Goal: Task Accomplishment & Management: Use online tool/utility

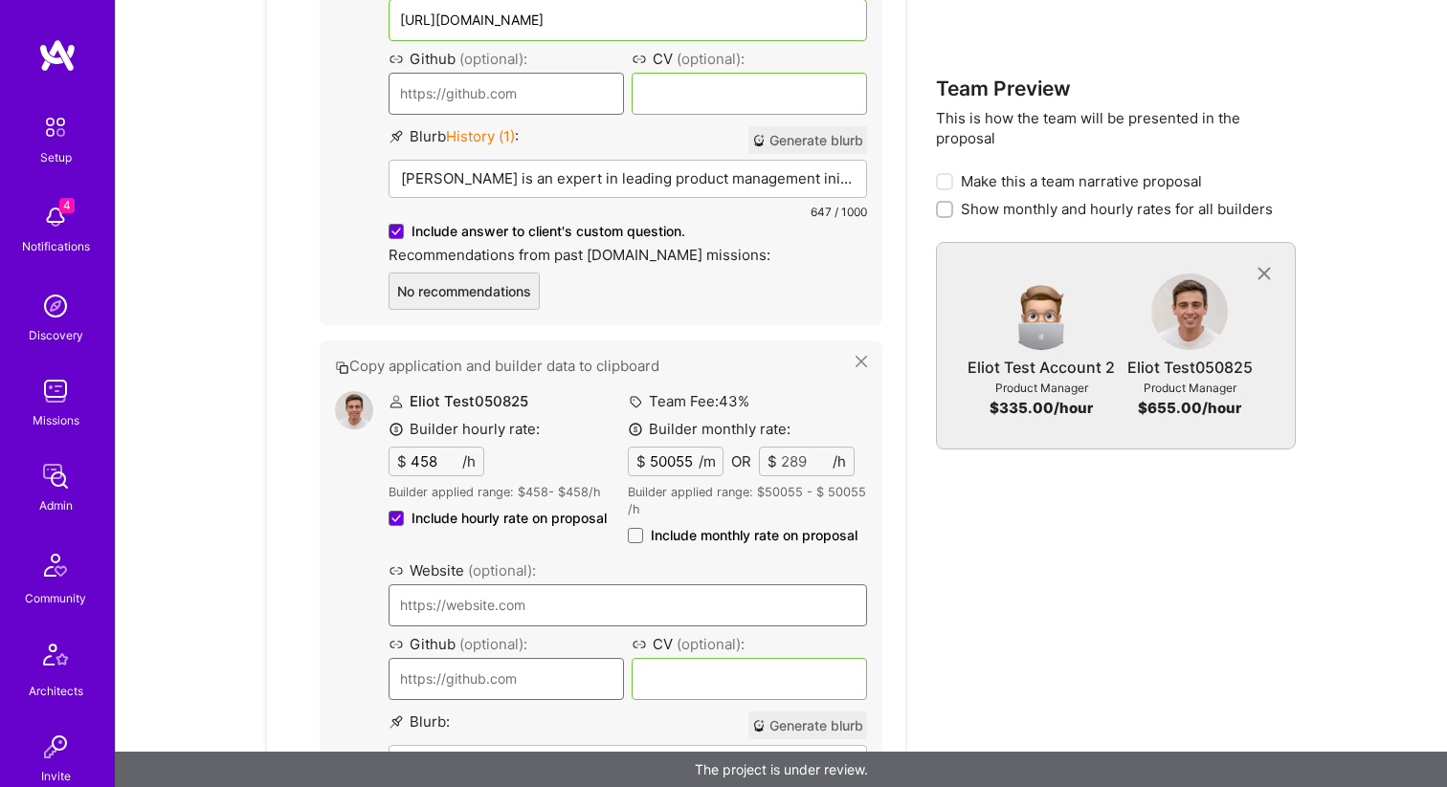
scroll to position [2742, 0]
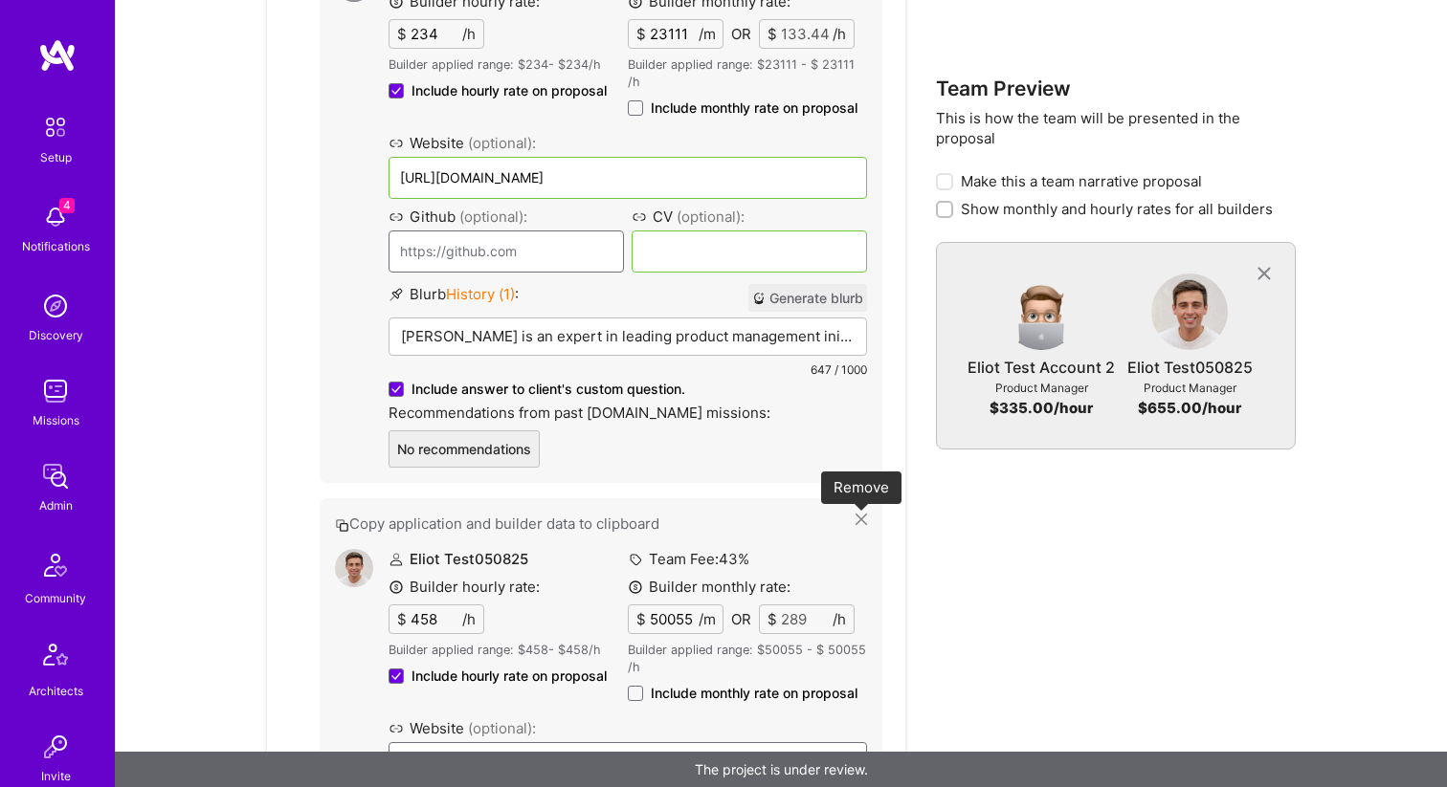
drag, startPoint x: 856, startPoint y: 519, endPoint x: 747, endPoint y: 484, distance: 114.4
click at [855, 519] on icon at bounding box center [860, 519] width 11 height 11
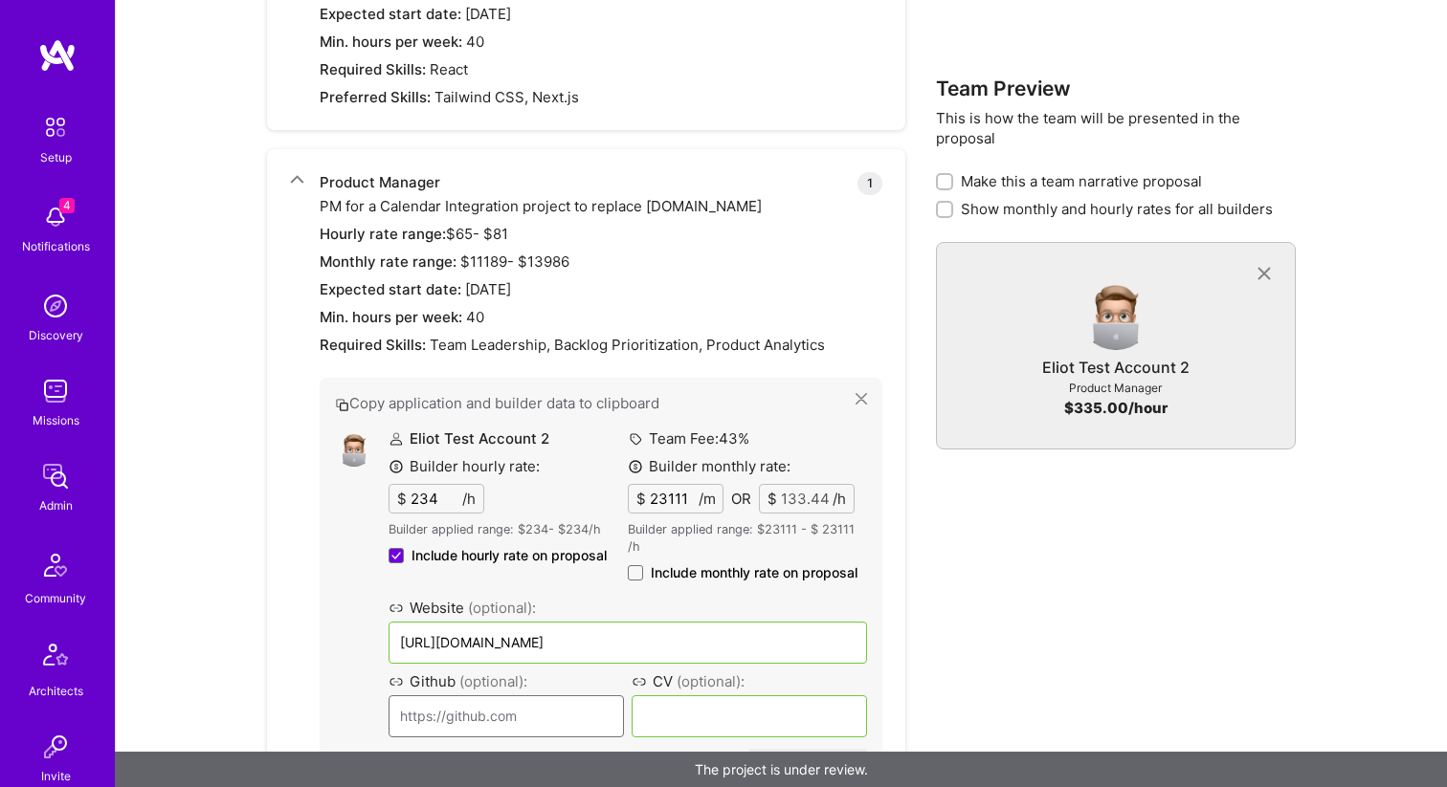
scroll to position [2241, 0]
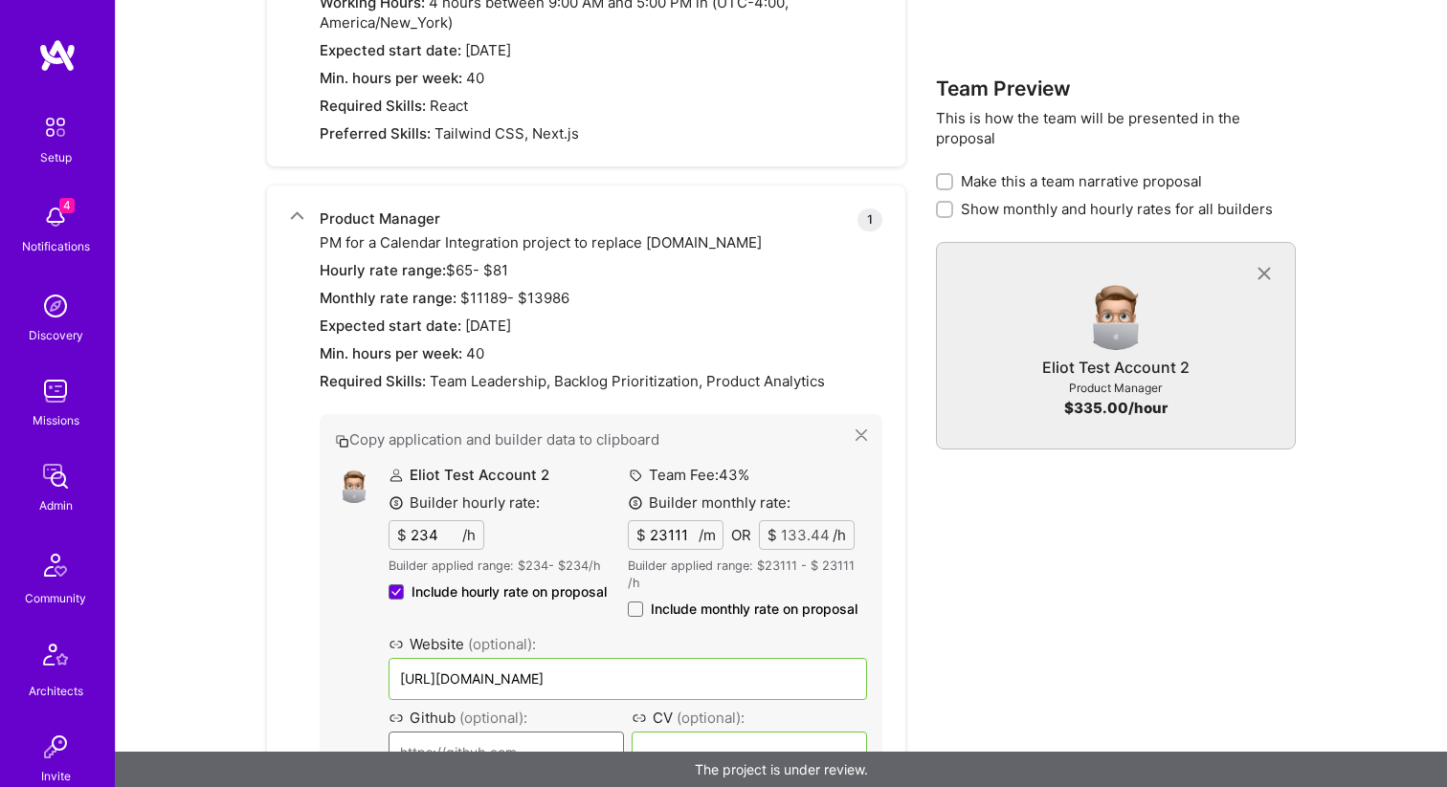
click at [853, 439] on button "Copy application and builder data to clipboard" at bounding box center [595, 440] width 520 height 20
click at [860, 432] on icon at bounding box center [860, 435] width 11 height 11
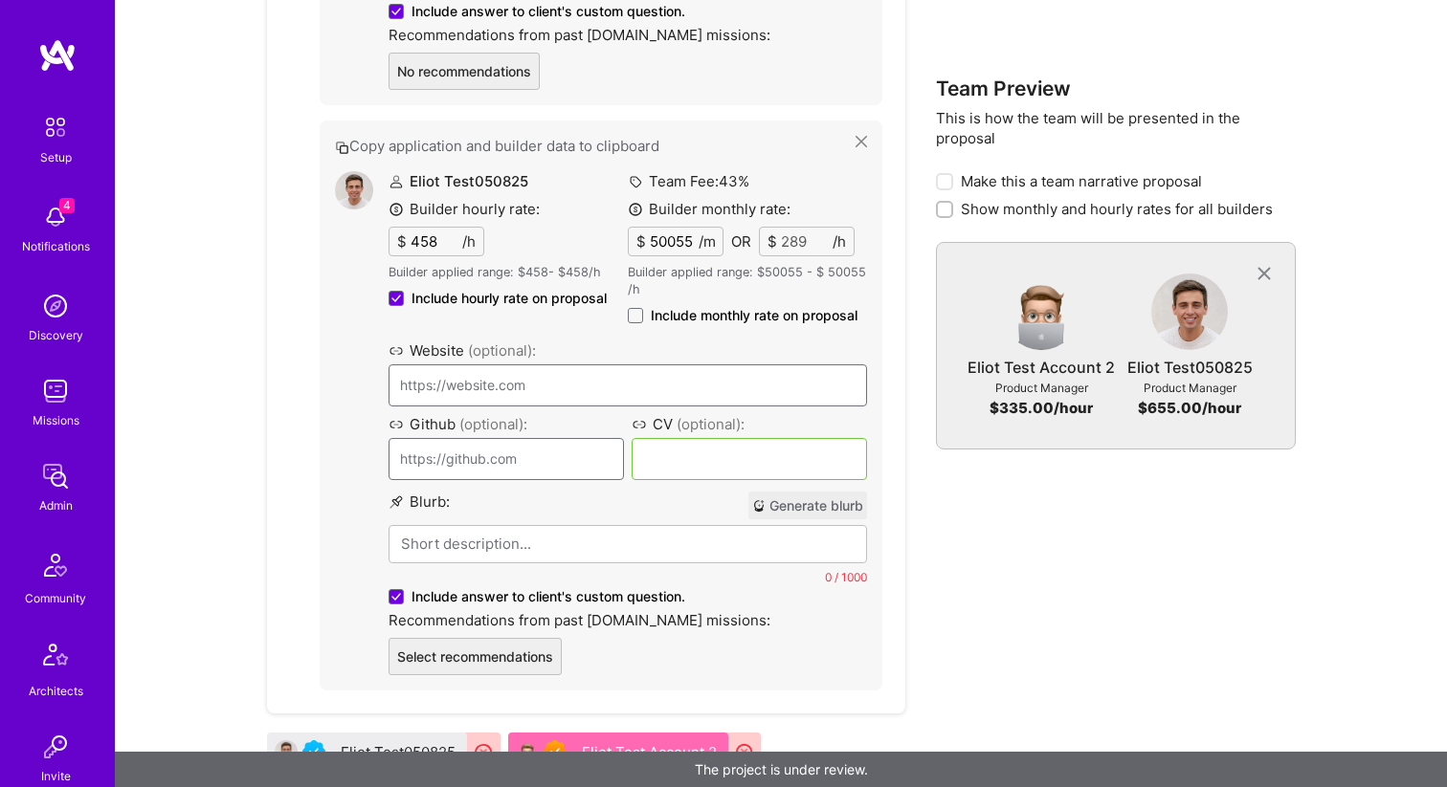
scroll to position [3150, 0]
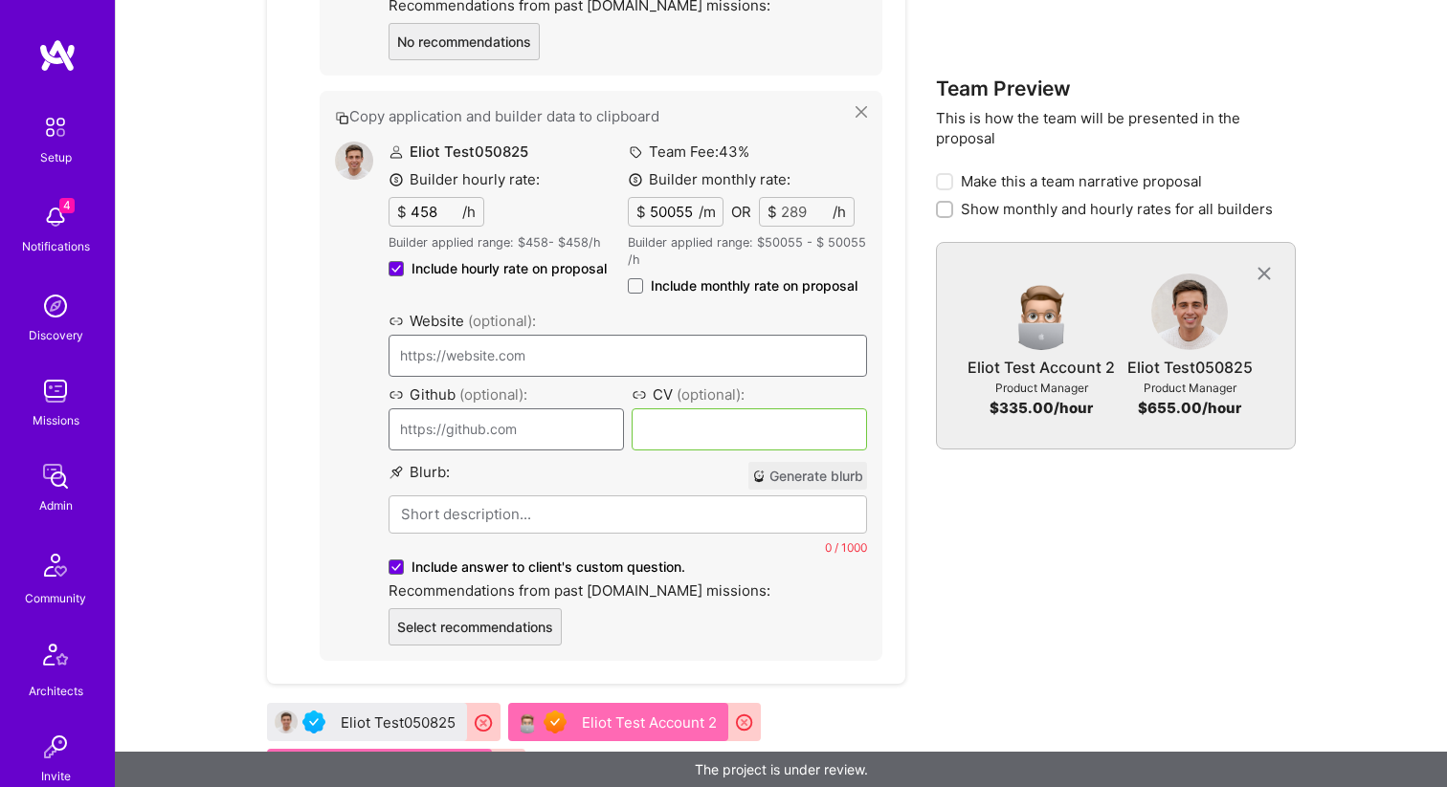
drag, startPoint x: 629, startPoint y: 289, endPoint x: 635, endPoint y: 305, distance: 17.6
click at [630, 289] on span at bounding box center [635, 285] width 15 height 15
click at [0, 0] on input "Include monthly rate on proposal" at bounding box center [0, 0] width 0 height 0
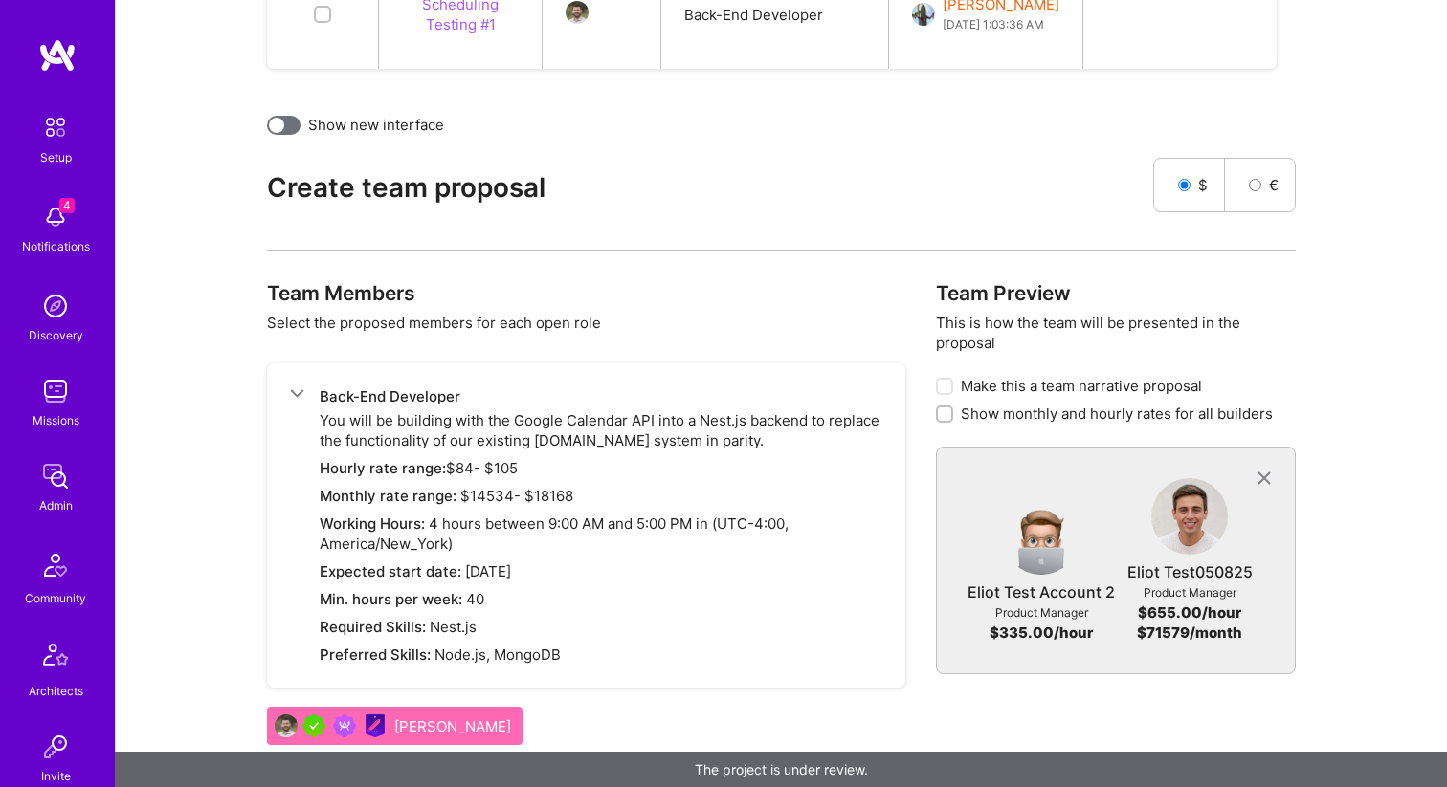
scroll to position [1317, 0]
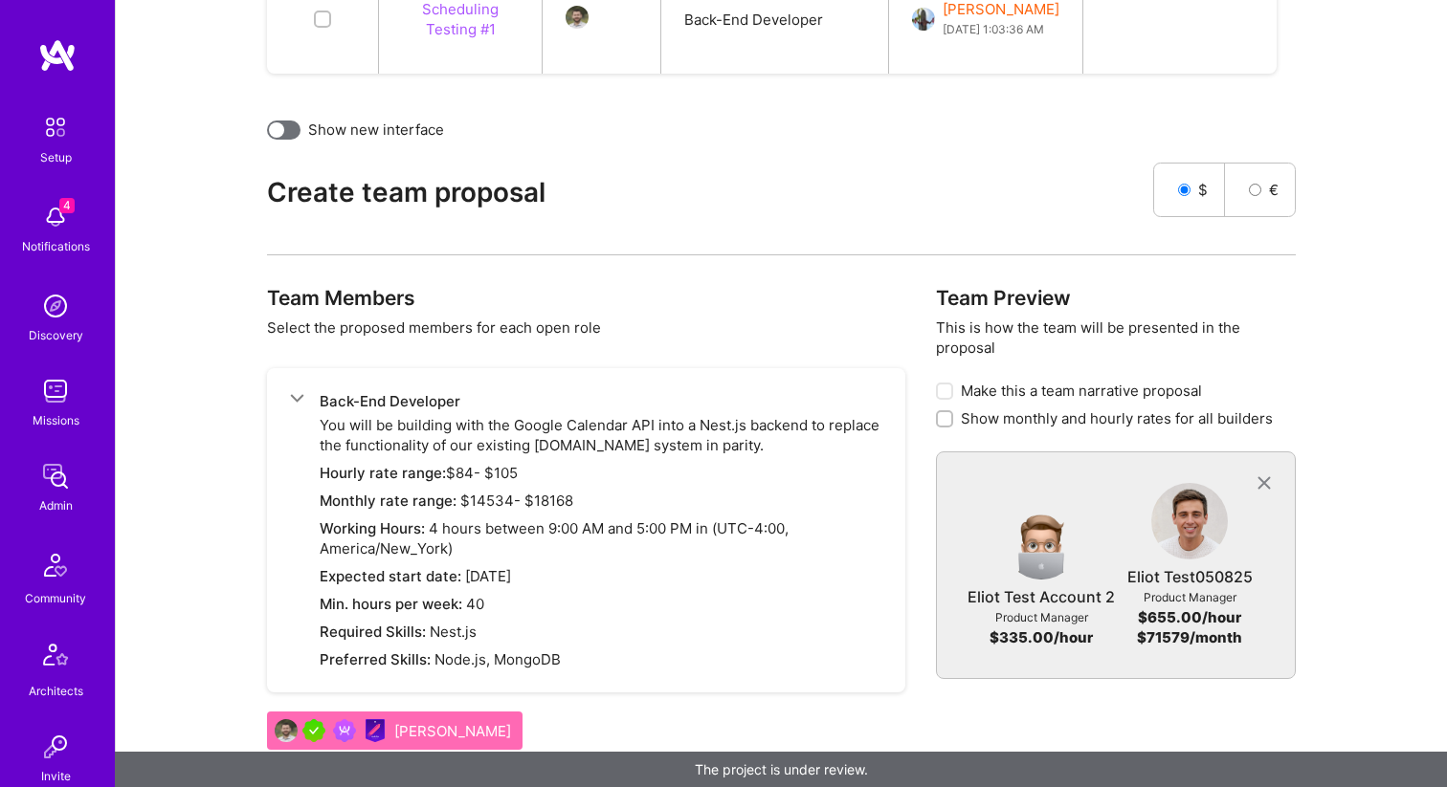
click at [296, 396] on icon at bounding box center [297, 398] width 14 height 14
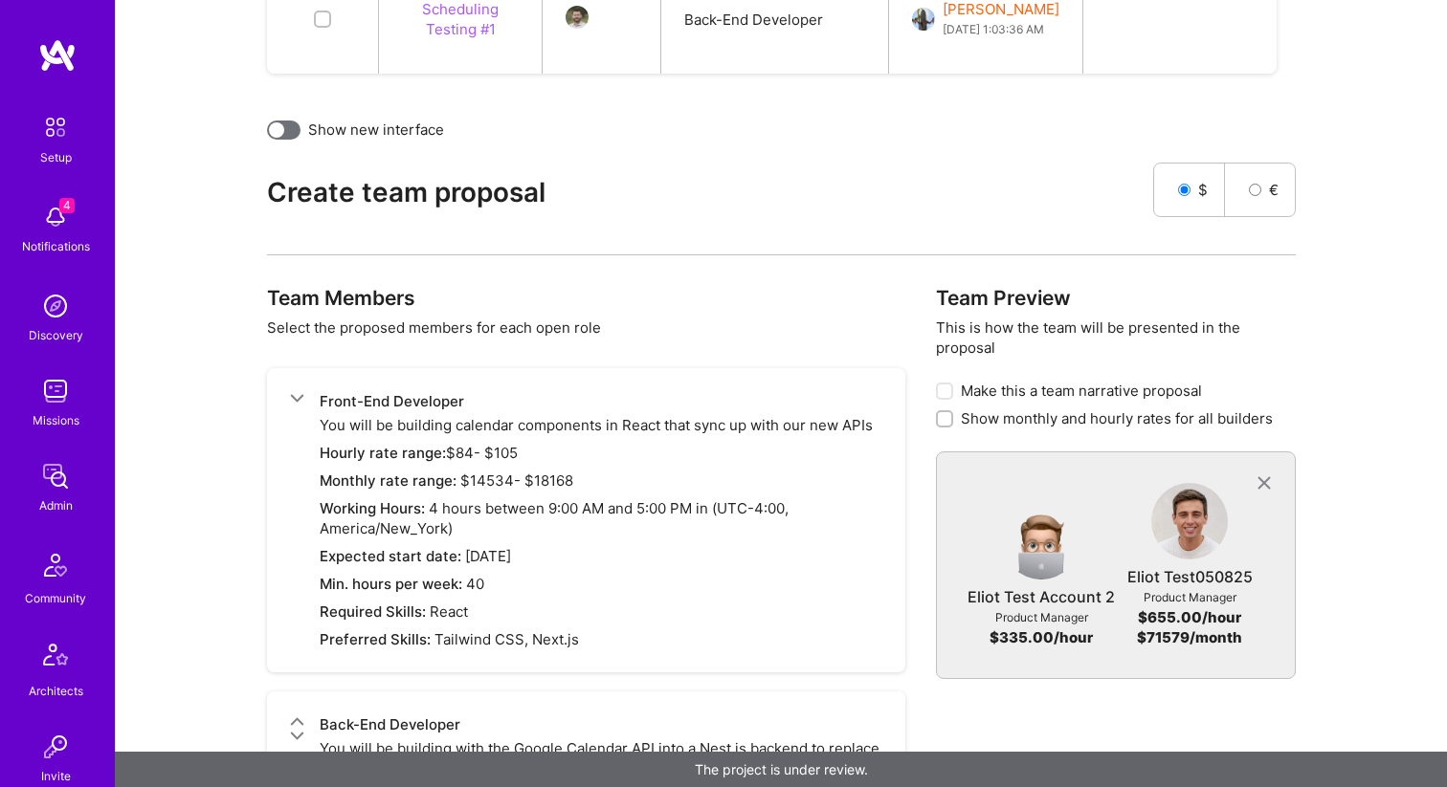
click at [283, 398] on div "Front-End Developer You will be building calendar components in React that sync…" at bounding box center [585, 520] width 637 height 304
click at [285, 398] on div "Front-End Developer You will be building calendar components in React that sync…" at bounding box center [585, 520] width 637 height 304
click at [293, 397] on icon at bounding box center [297, 398] width 14 height 14
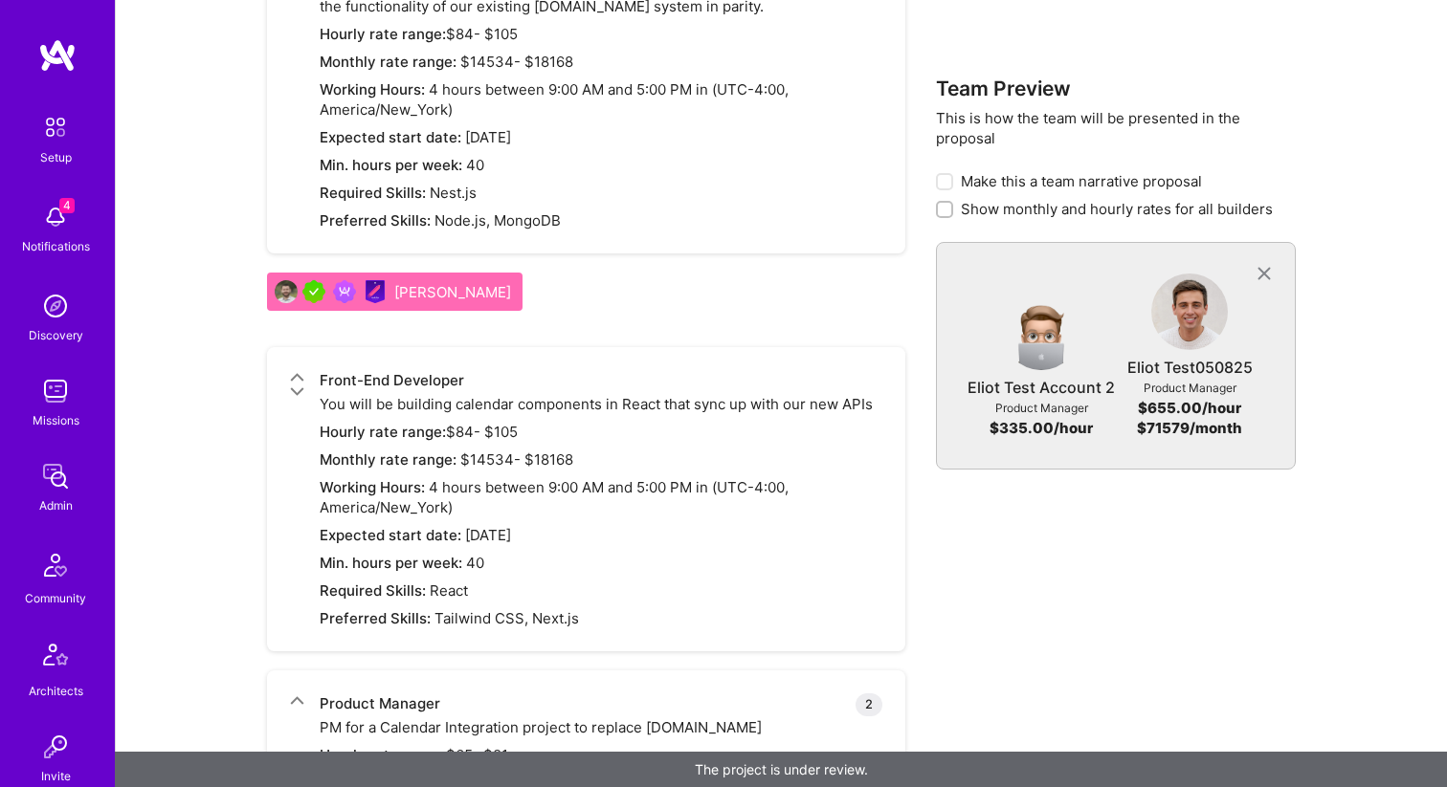
scroll to position [2206, 0]
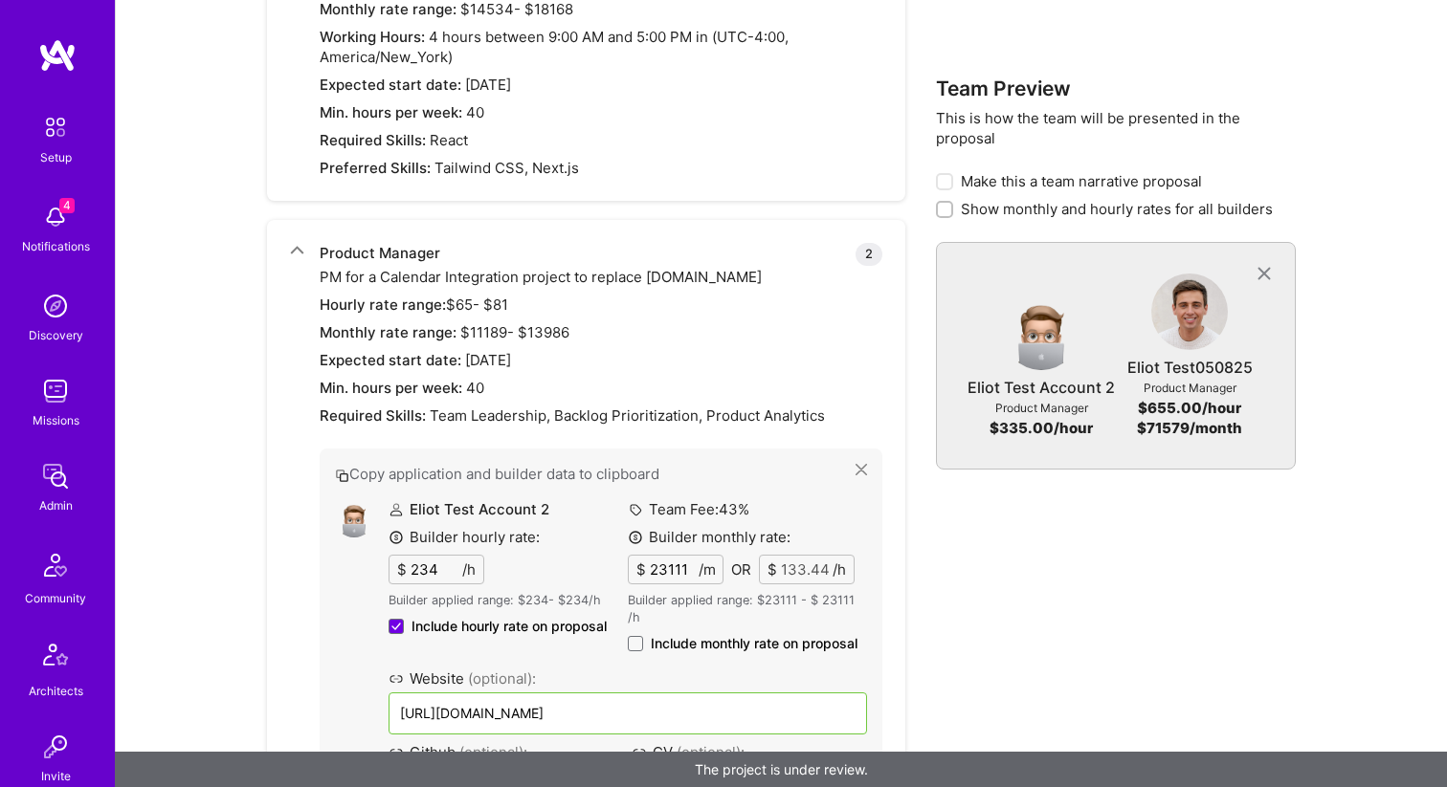
click at [299, 256] on icon at bounding box center [297, 250] width 14 height 14
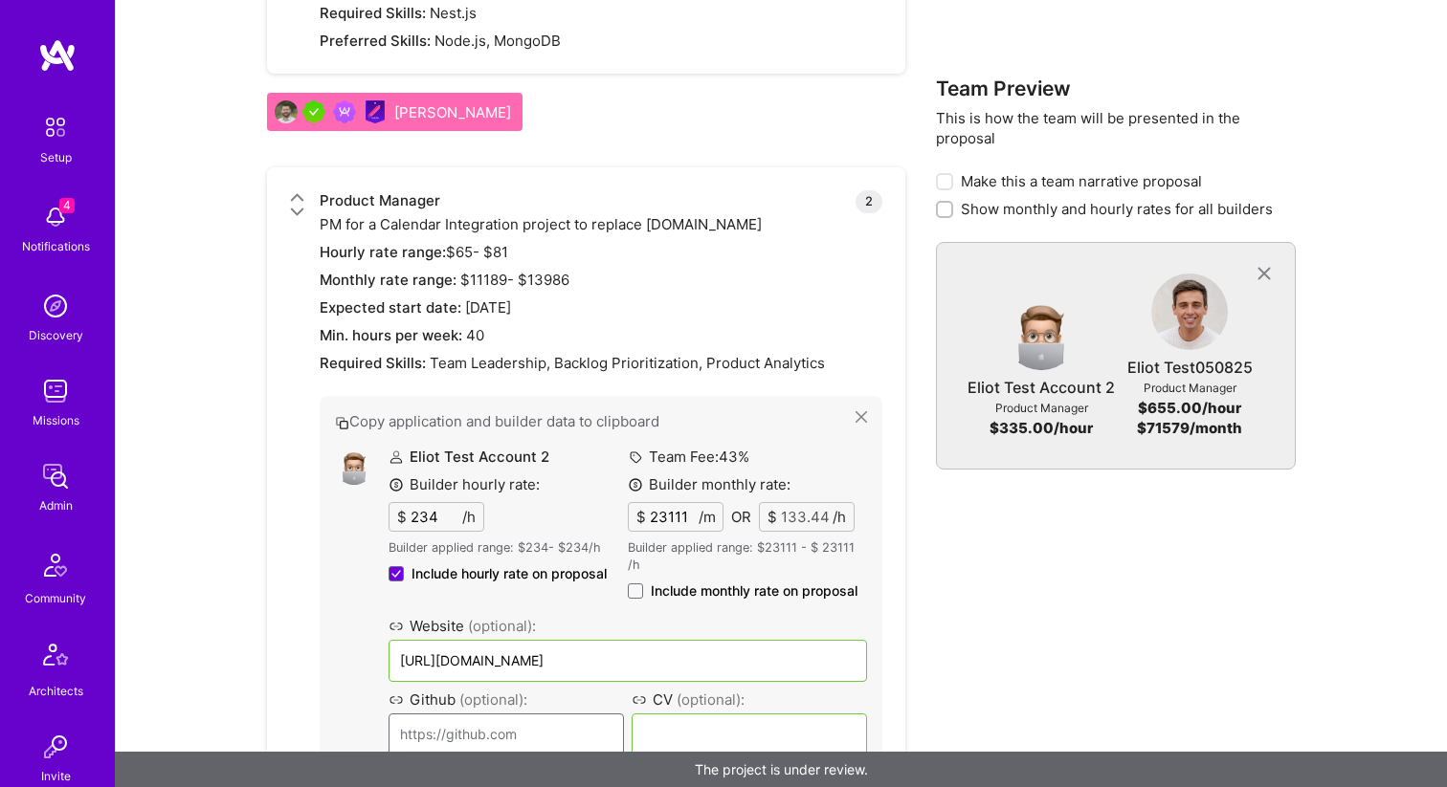
scroll to position [1422, 0]
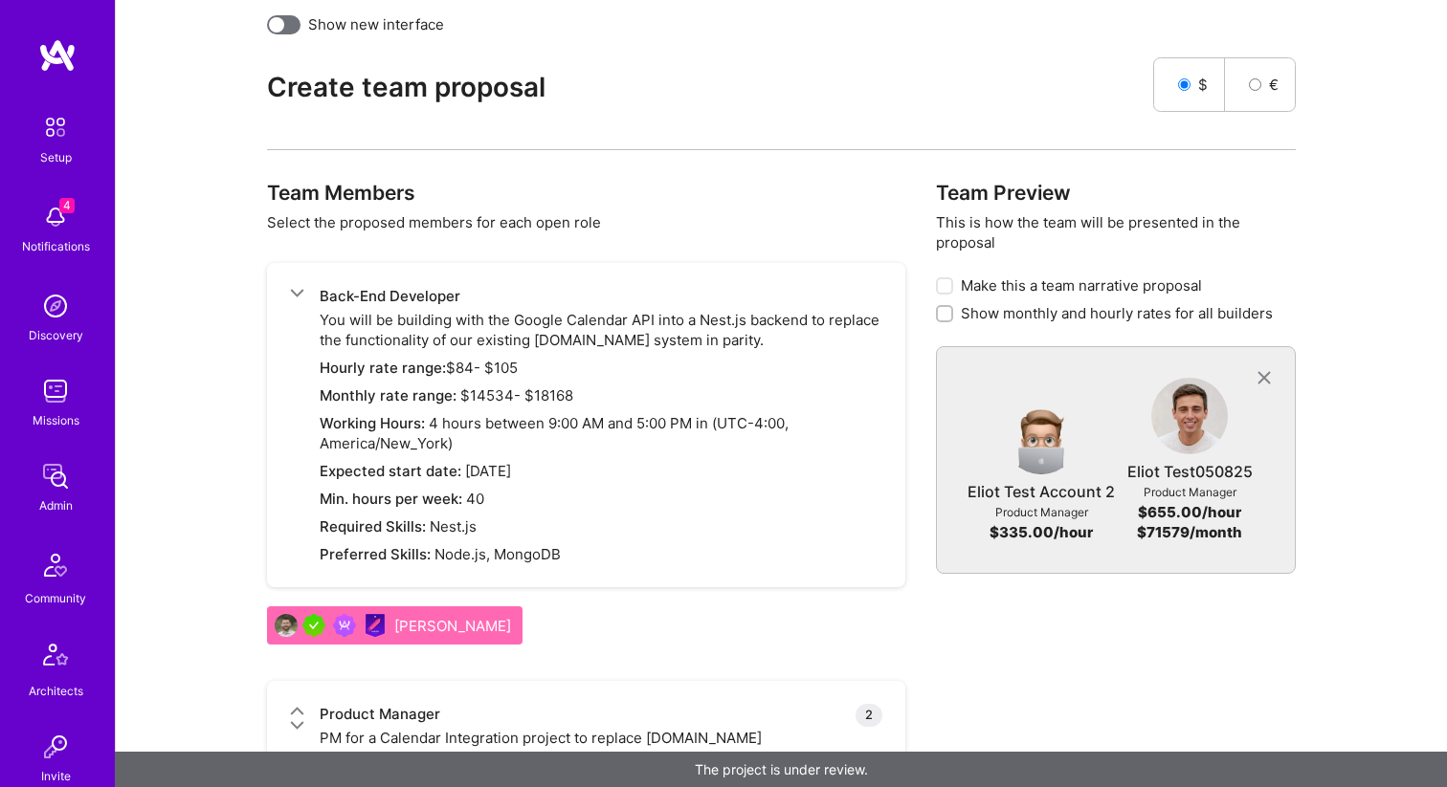
click at [295, 710] on icon at bounding box center [297, 711] width 14 height 14
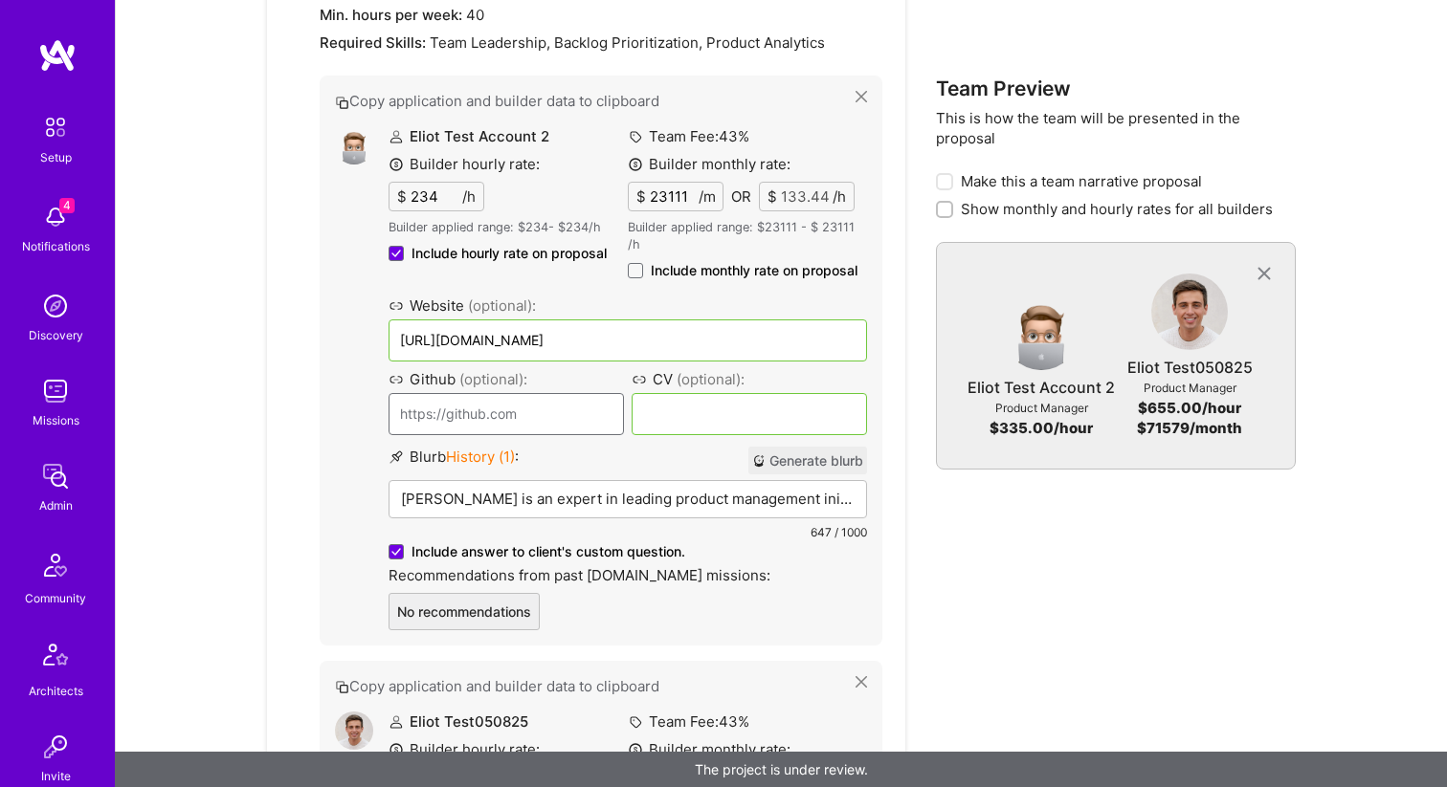
click at [638, 261] on label "Include monthly rate on proposal" at bounding box center [743, 270] width 230 height 19
click at [0, 0] on input "Include monthly rate on proposal" at bounding box center [0, 0] width 0 height 0
checkbox input "true"
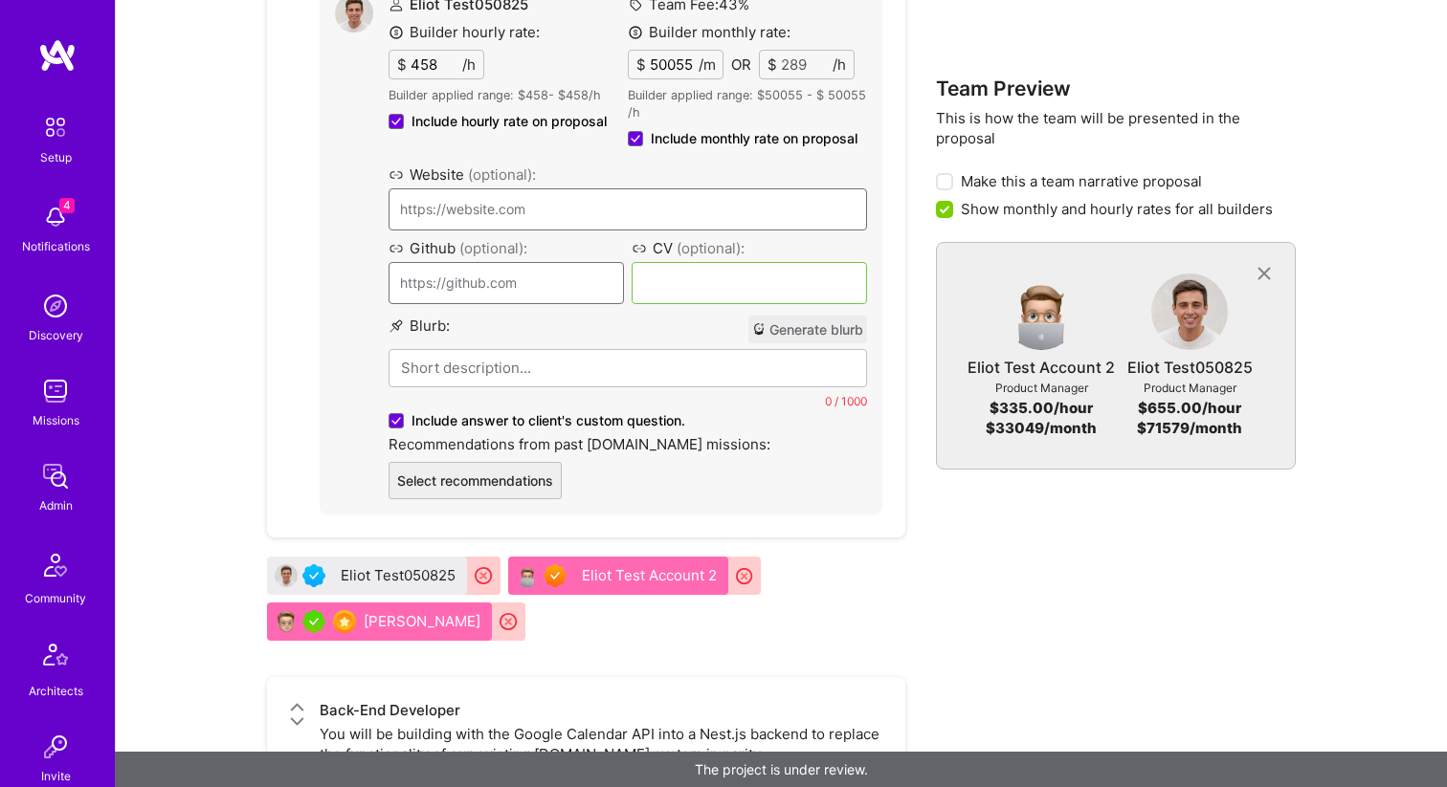
scroll to position [2746, 0]
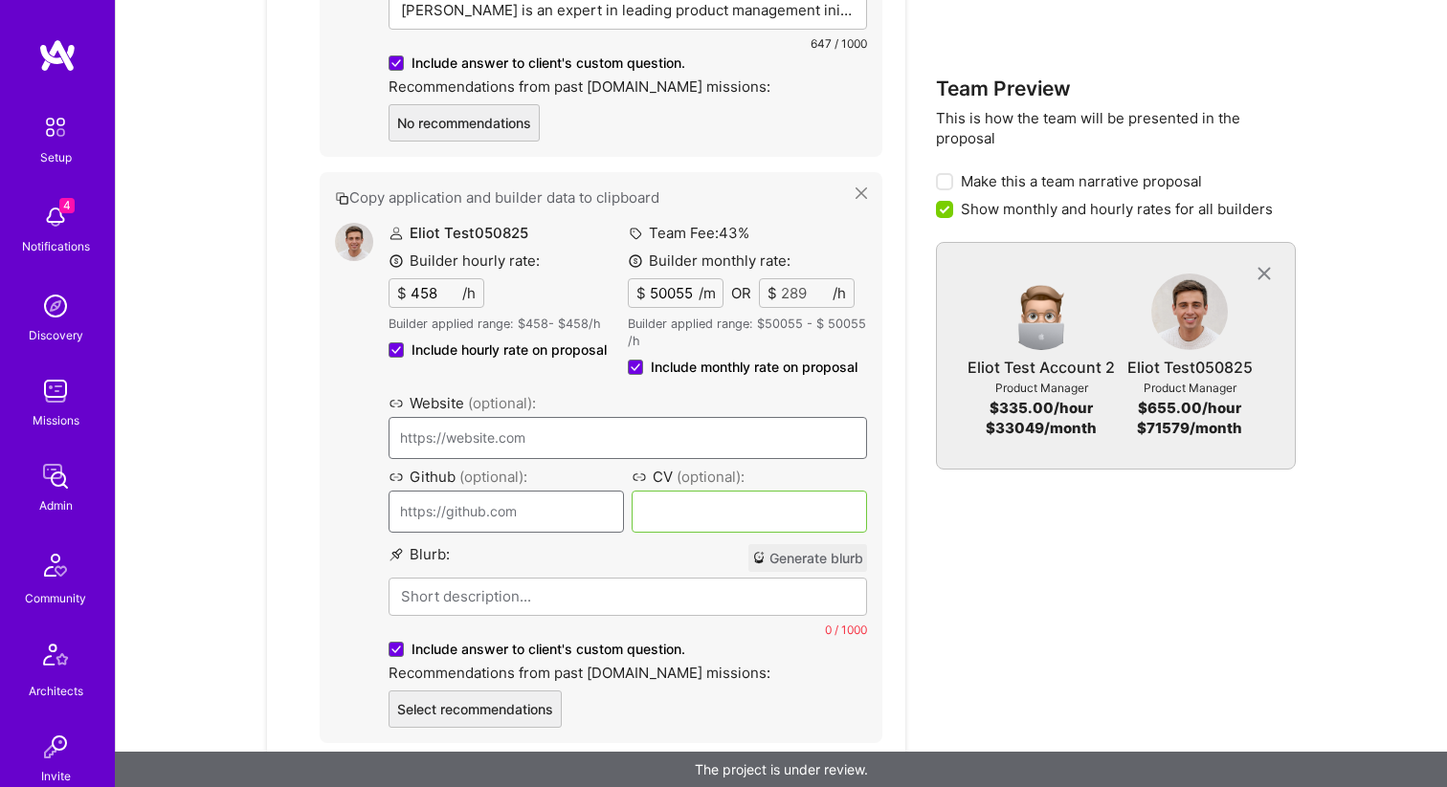
click at [444, 293] on input "458" at bounding box center [434, 293] width 55 height 28
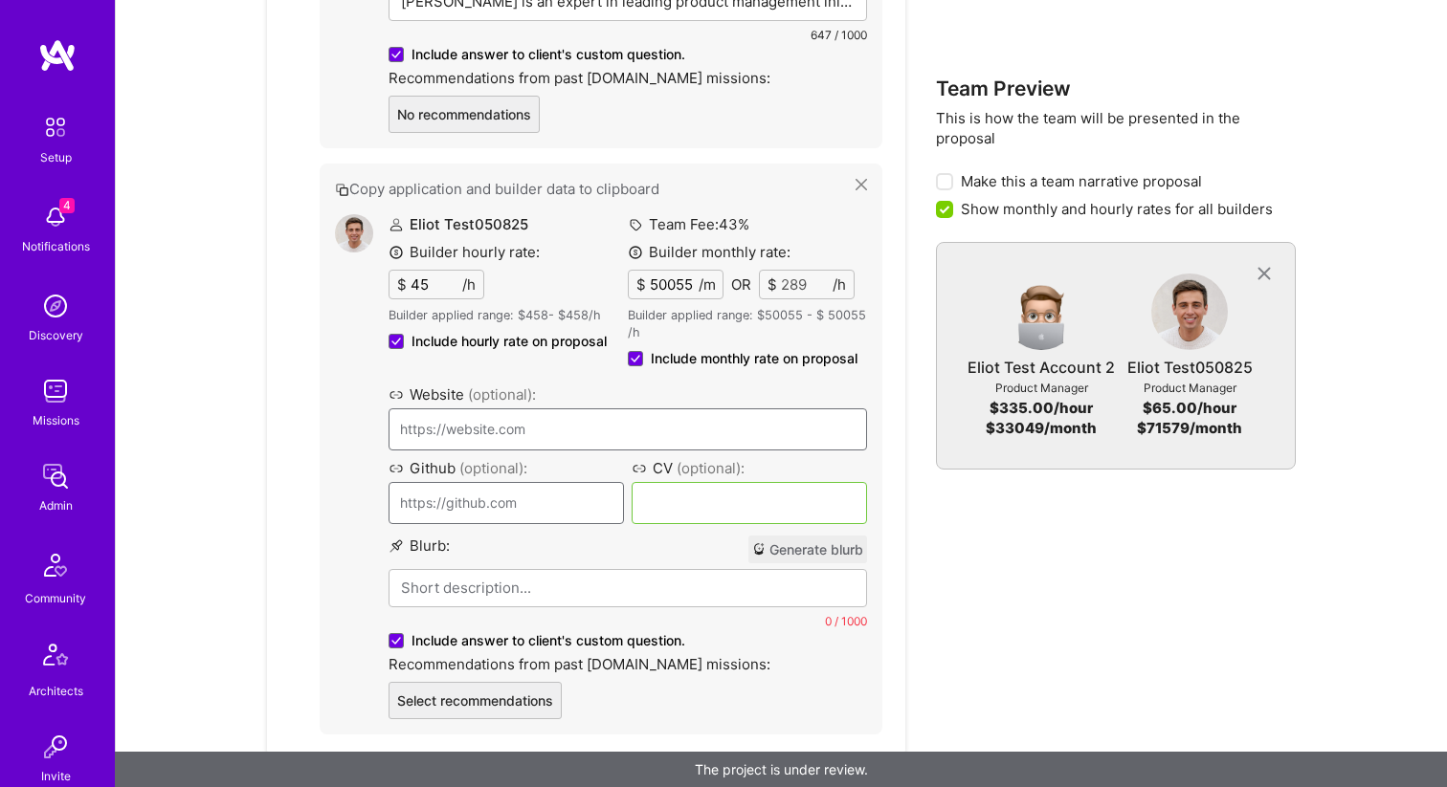
type input "45"
click at [718, 497] on input at bounding box center [748, 503] width 235 height 42
type input "[DOMAIN_NAME]"
click at [683, 555] on div "Blurb : Generate blurb" at bounding box center [626, 550] width 477 height 28
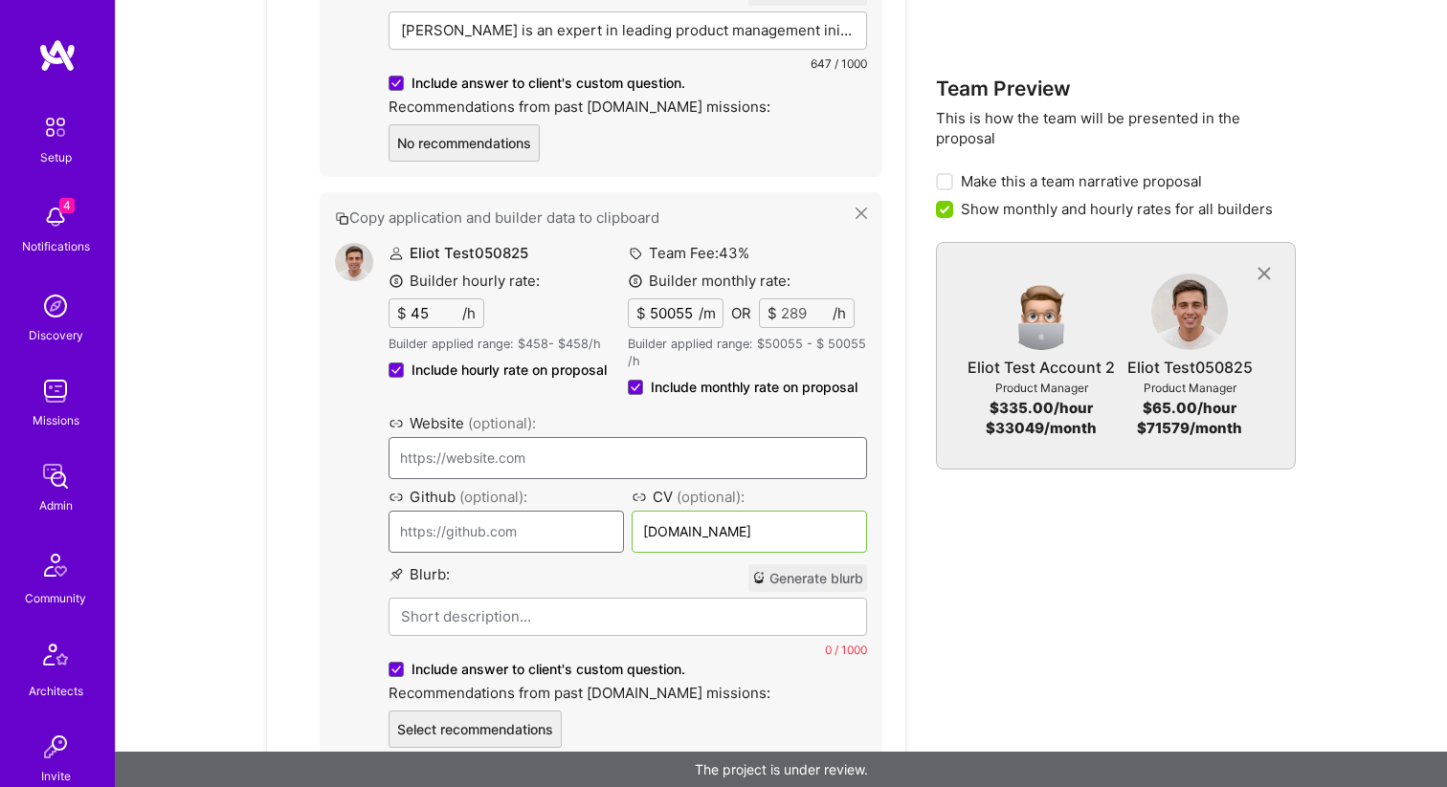
scroll to position [2307, 0]
click at [851, 573] on button "Generate blurb" at bounding box center [807, 579] width 119 height 28
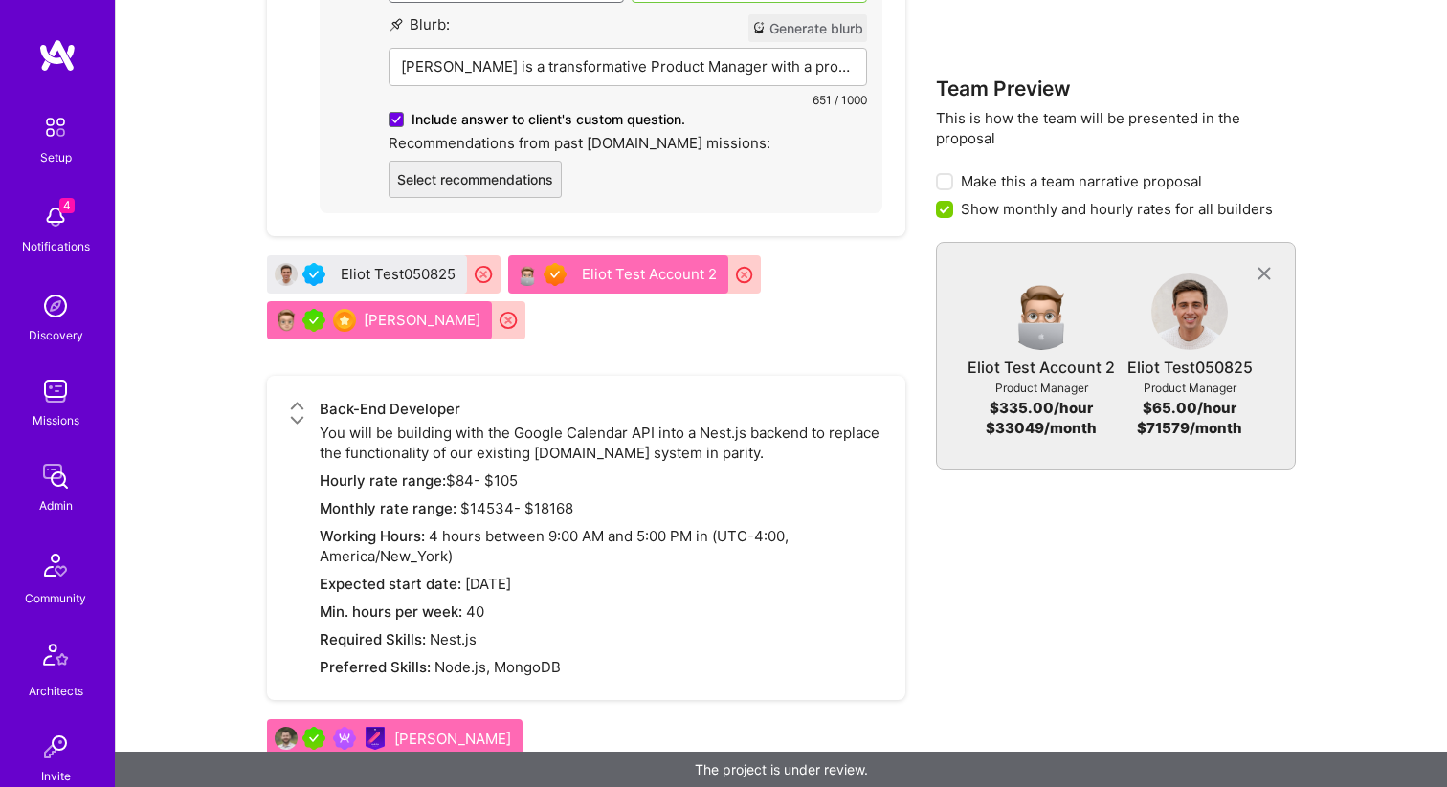
scroll to position [3318, 0]
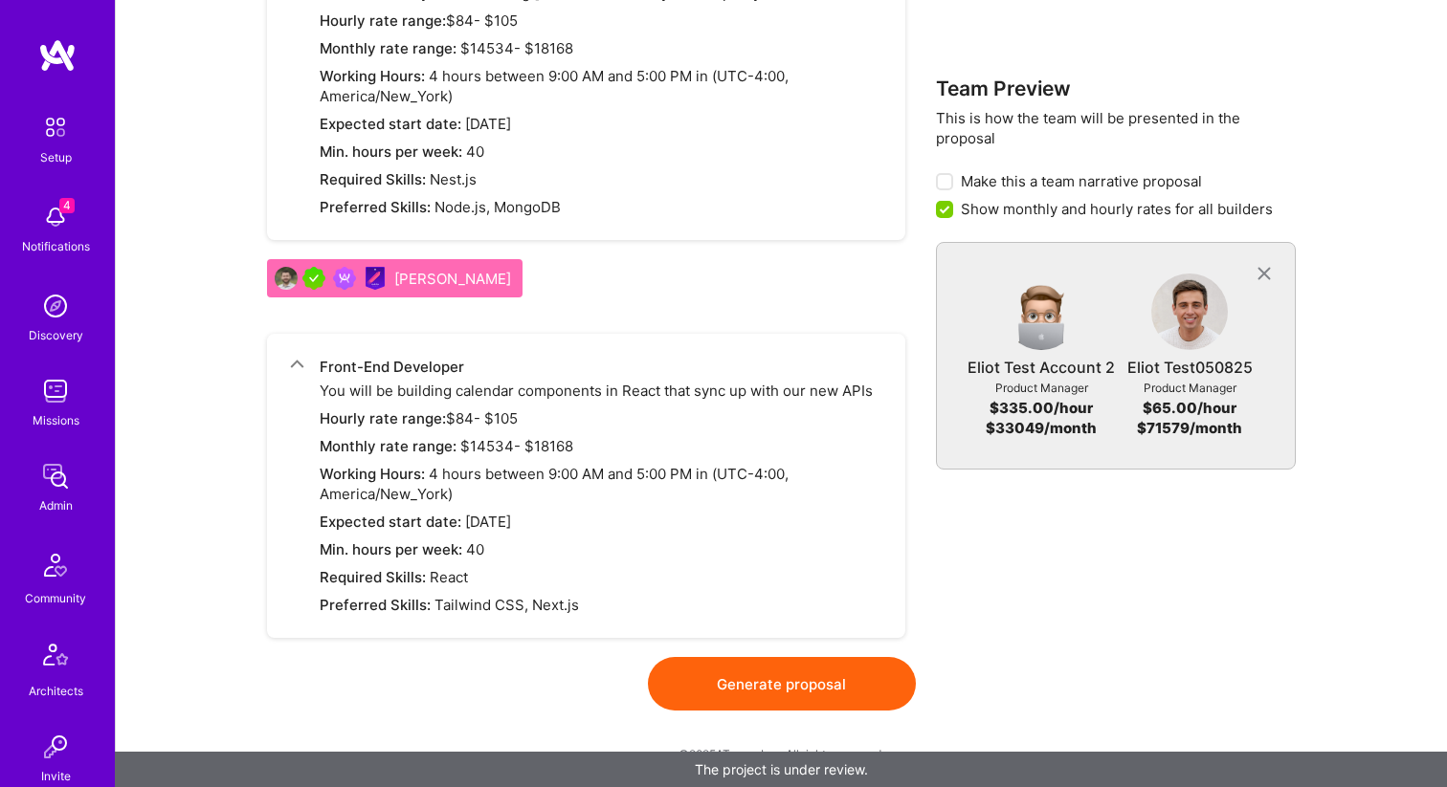
click at [738, 677] on button "Generate proposal" at bounding box center [782, 684] width 268 height 54
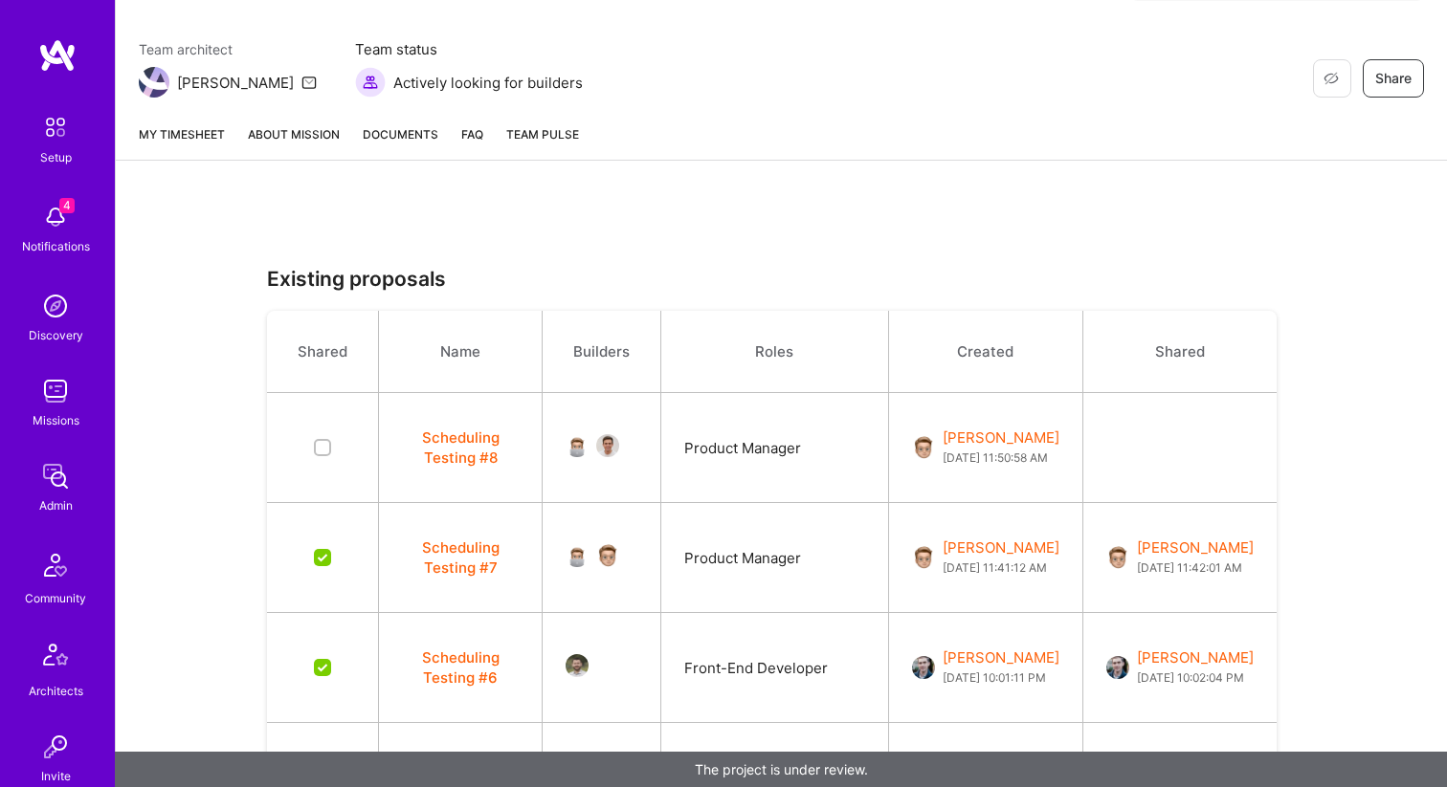
scroll to position [226, 0]
click at [459, 442] on button "Scheduling Testing #8" at bounding box center [460, 450] width 117 height 40
